Goal: Task Accomplishment & Management: Manage account settings

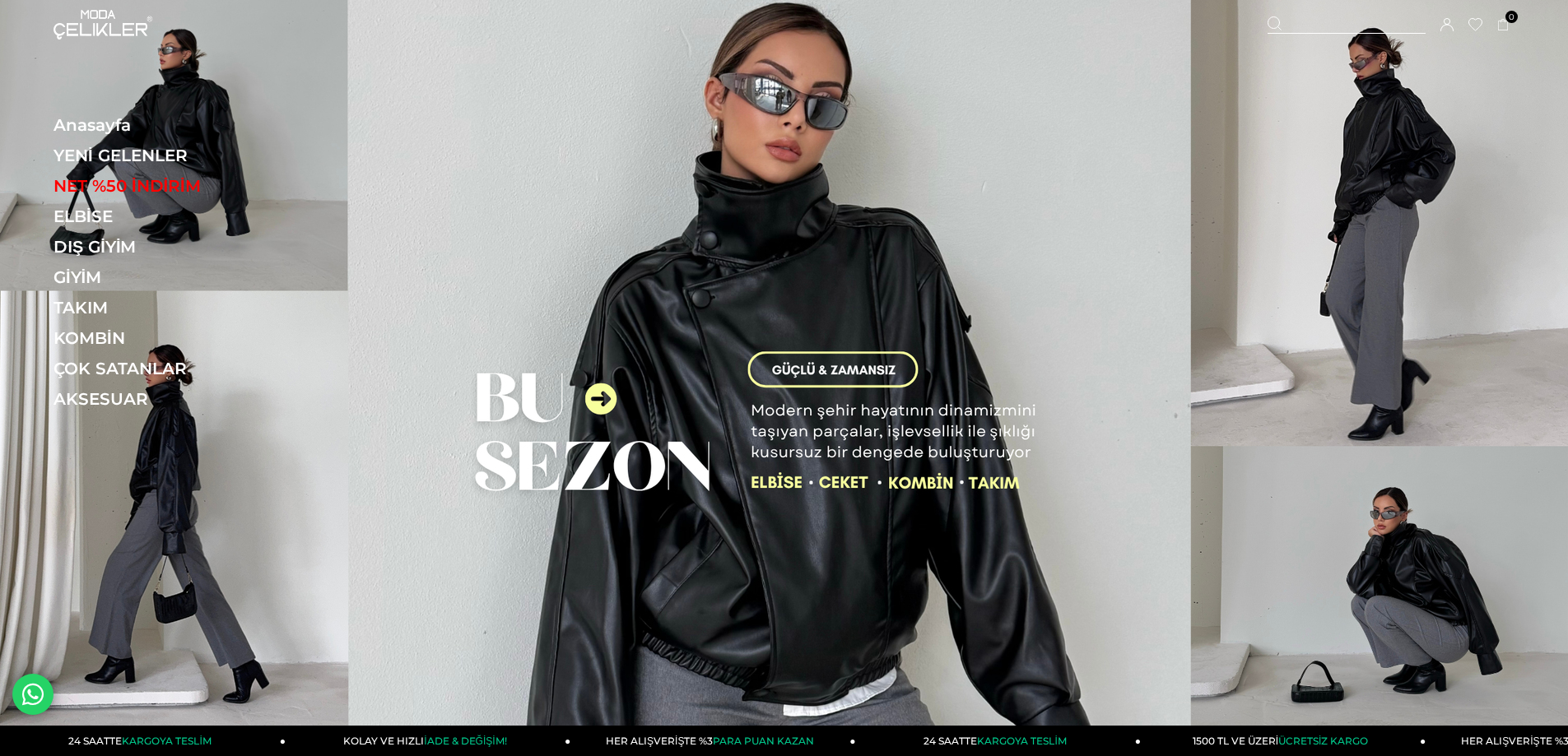
click at [1451, 25] on icon at bounding box center [1446, 24] width 14 height 14
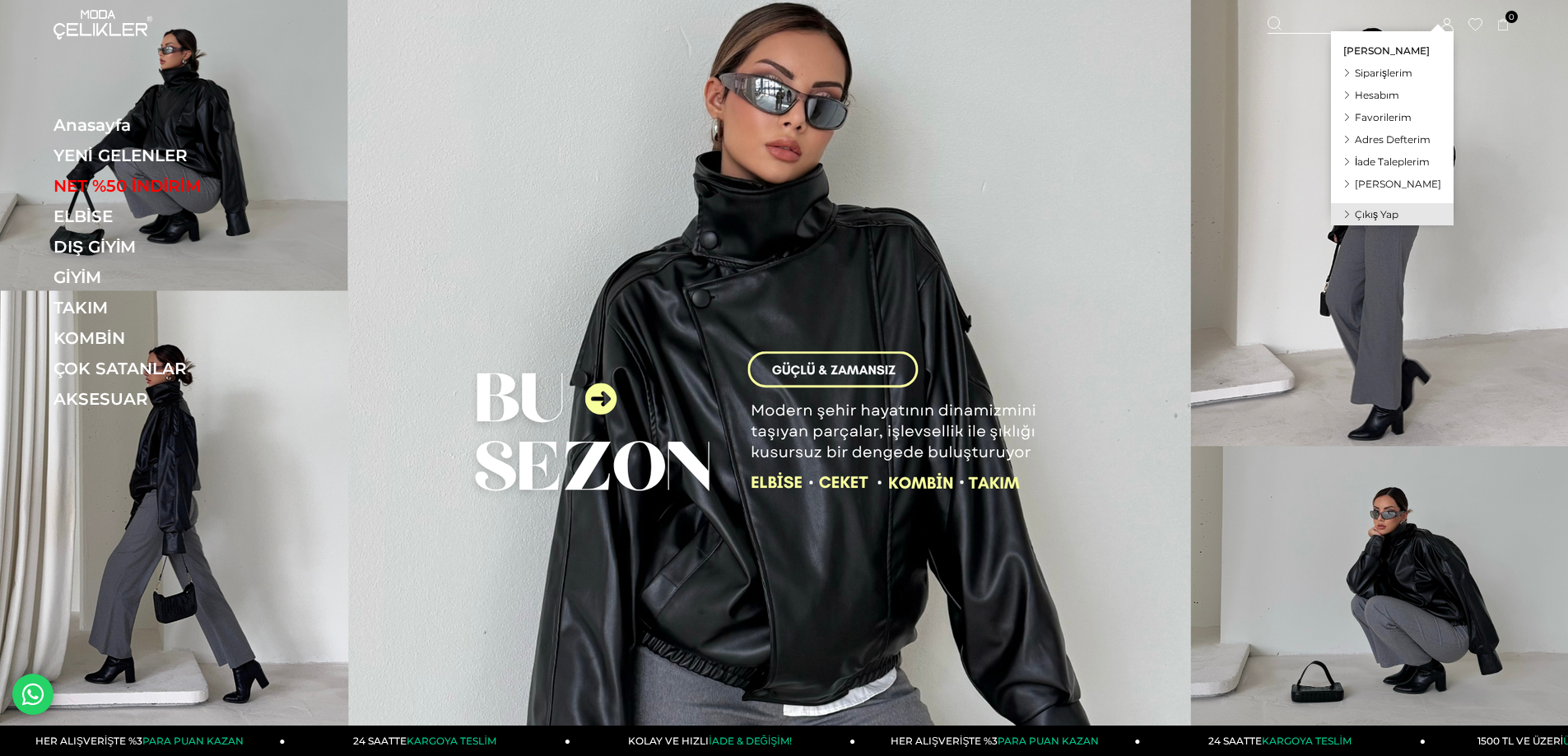
click at [1385, 97] on span "Hesabım" at bounding box center [1376, 95] width 44 height 13
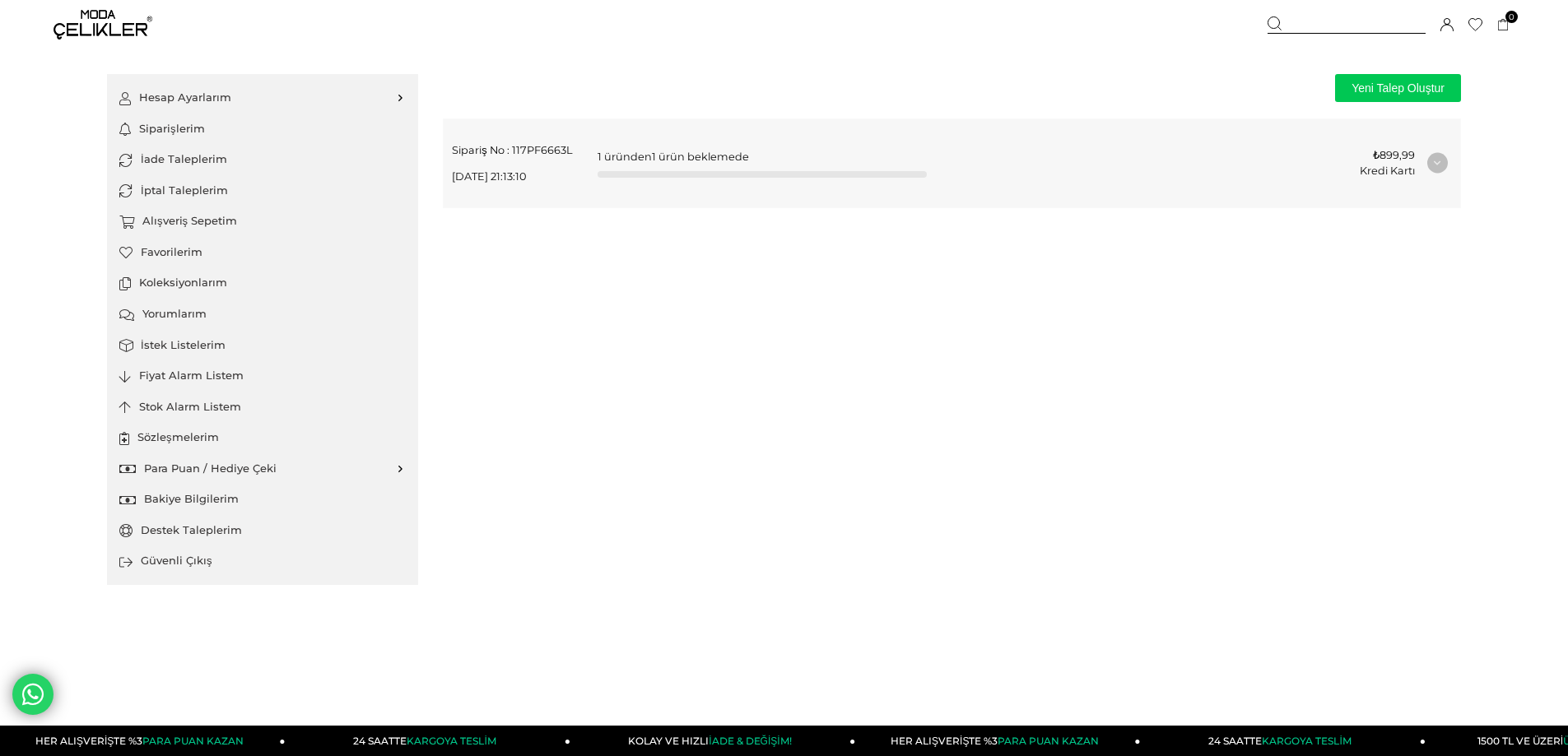
click at [1436, 163] on div "Sipariş No : 117PF6663L 25-09-2025 21:13:10 1 üründen 1 ürün beklemede ₺899,99 …" at bounding box center [952, 163] width 1017 height 88
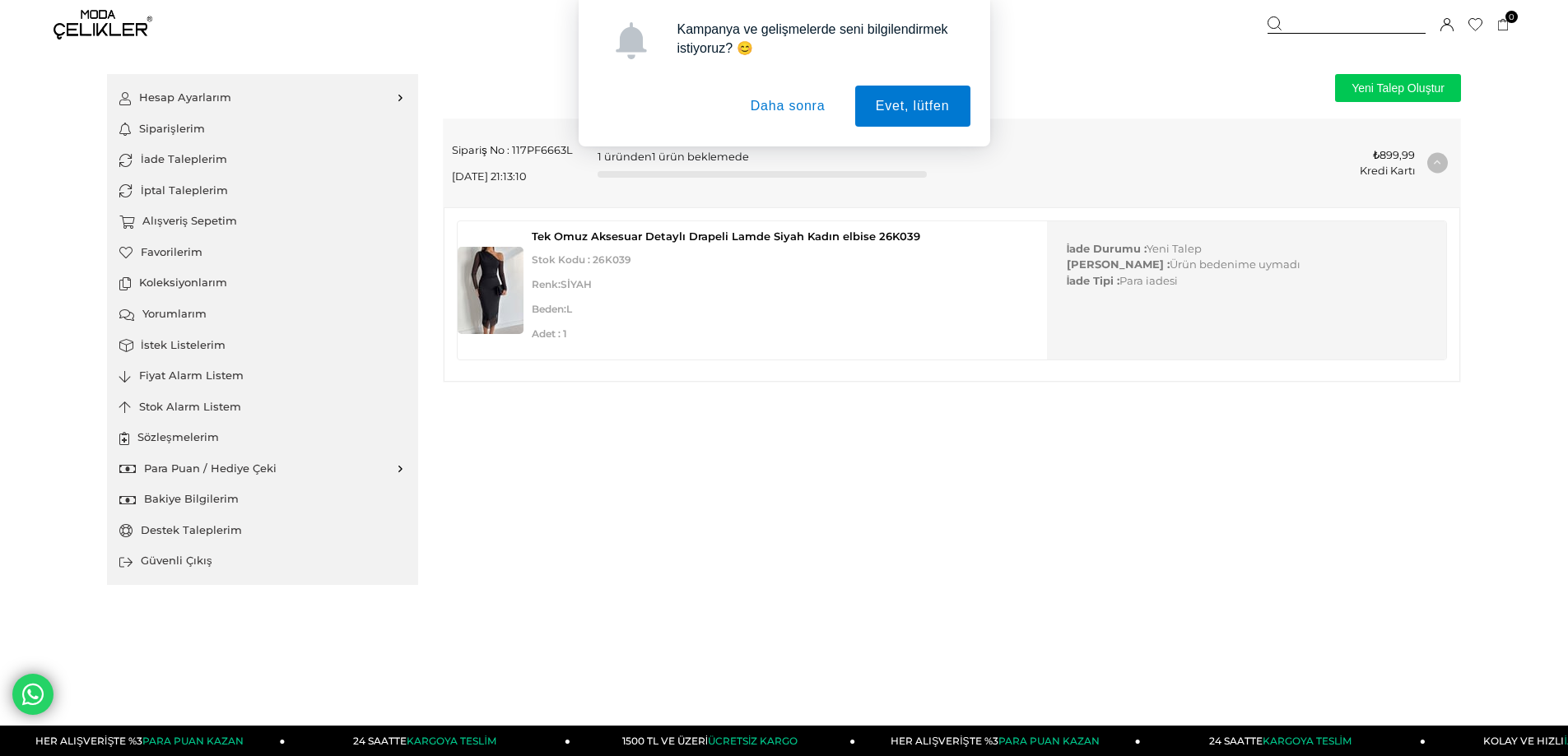
click at [25, 692] on icon at bounding box center [35, 692] width 25 height 29
click at [802, 103] on button "Daha sonra" at bounding box center [788, 107] width 116 height 42
